Goal: Navigation & Orientation: Understand site structure

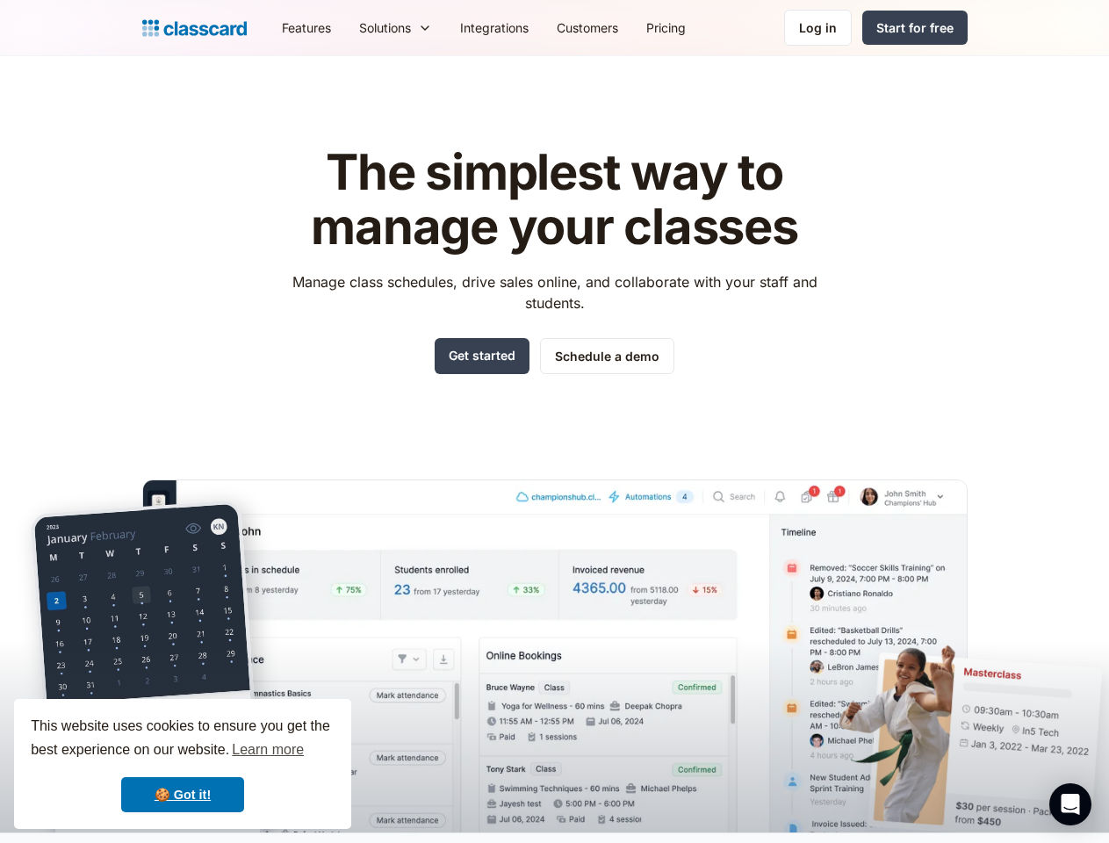
click at [554, 421] on div "The simplest way to manage your classes Manage class schedules, drive sales onl…" at bounding box center [554, 475] width 825 height 715
click at [183, 764] on div "This website uses cookies to ensure you get the best experience on our website.…" at bounding box center [182, 764] width 337 height 130
click at [617, 27] on nav "Features Resources Blog The latest industry news, updates and info. Customer st…" at bounding box center [618, 28] width 700 height 40
click at [345, 27] on div "Solutions Sports academy Swim school Dance studio Gymnastics Music school Marti…" at bounding box center [395, 28] width 101 height 40
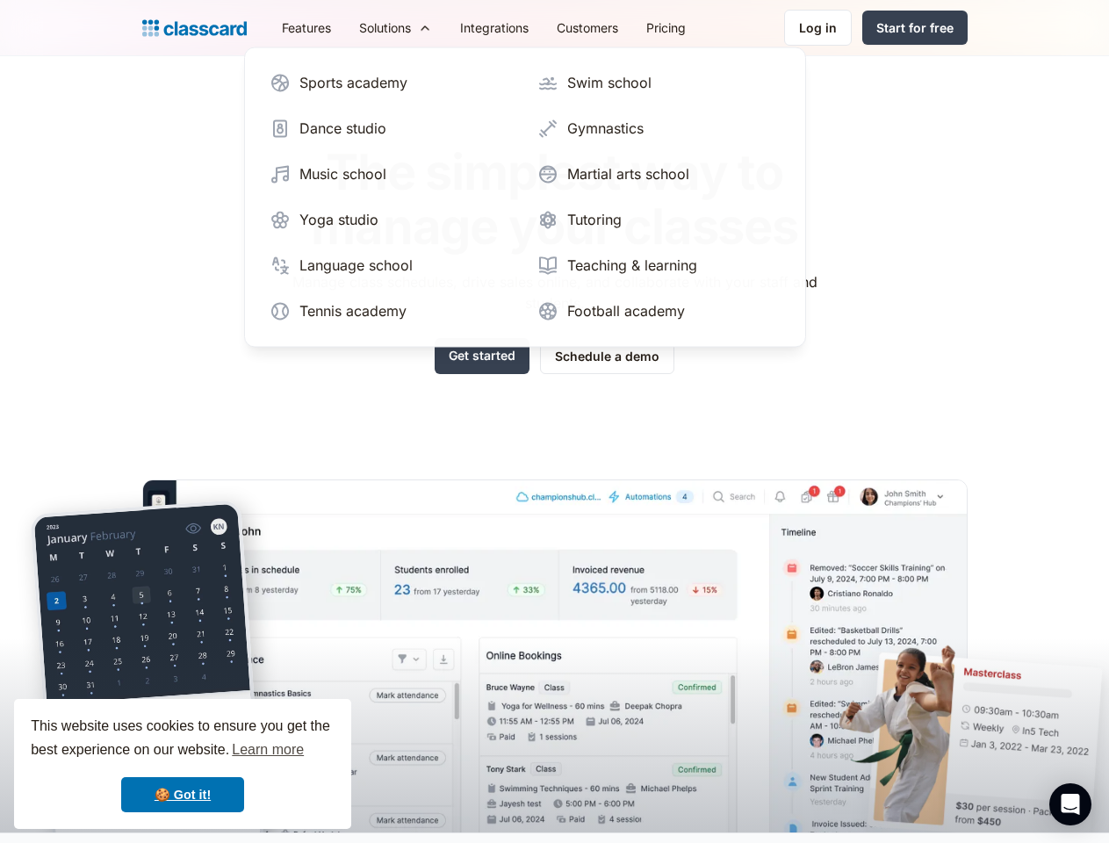
click at [1070, 804] on icon "Open Intercom Messenger" at bounding box center [1070, 804] width 18 height 21
